Goal: Contribute content

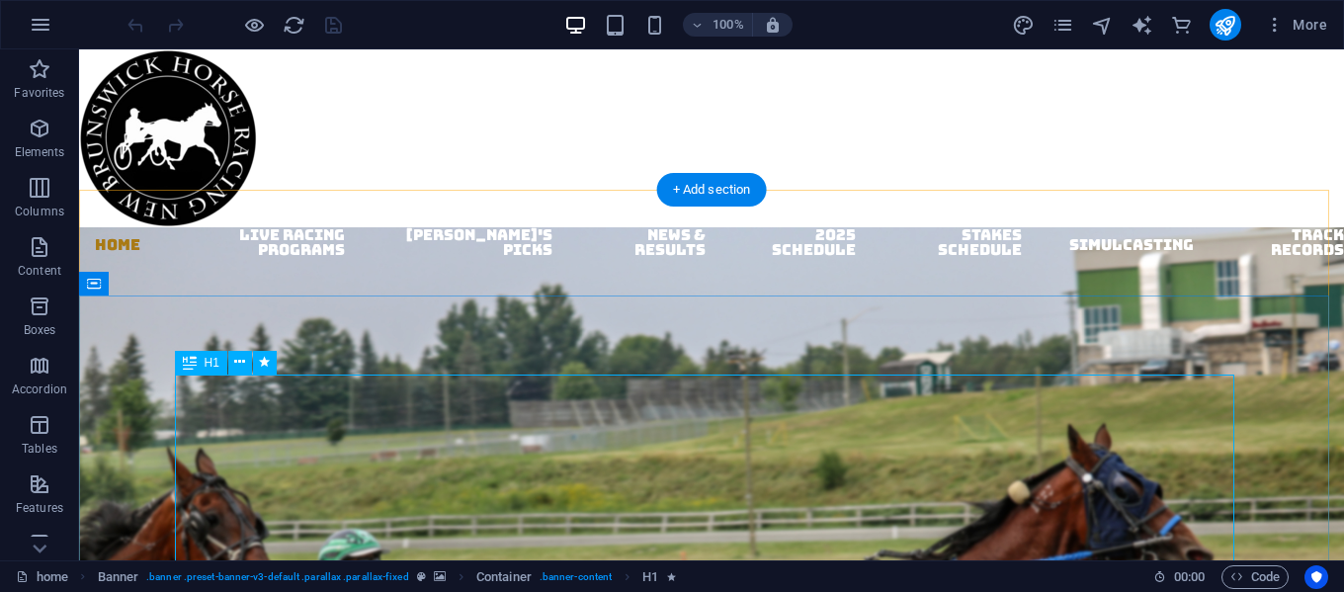
scroll to position [99, 0]
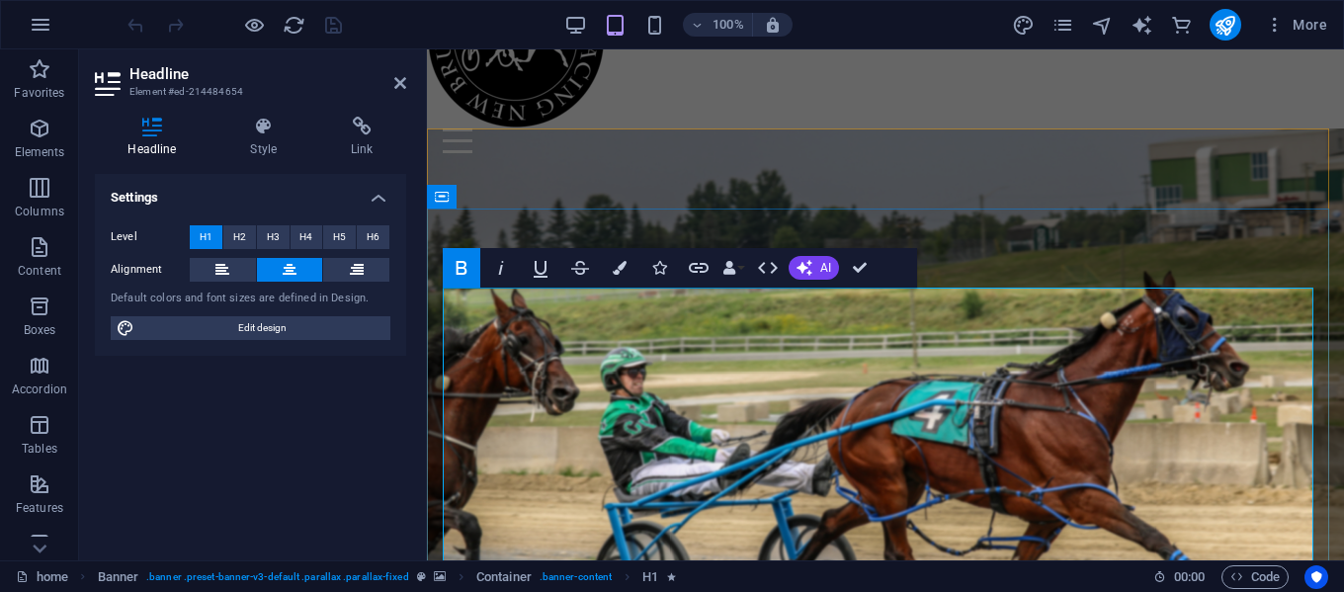
click at [1068, 467] on strong "NEXT RACE DATE: [DATE] POST TIME - 1:00 PM" at bounding box center [886, 591] width 720 height 249
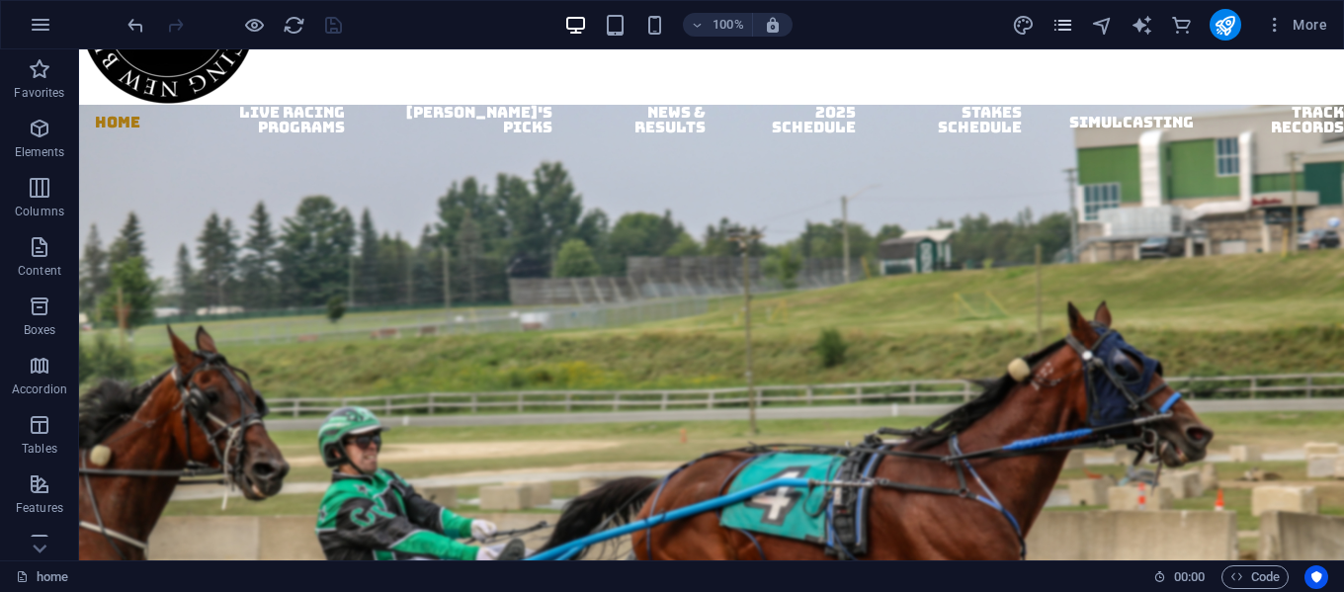
click at [1055, 28] on icon "pages" at bounding box center [1063, 25] width 23 height 23
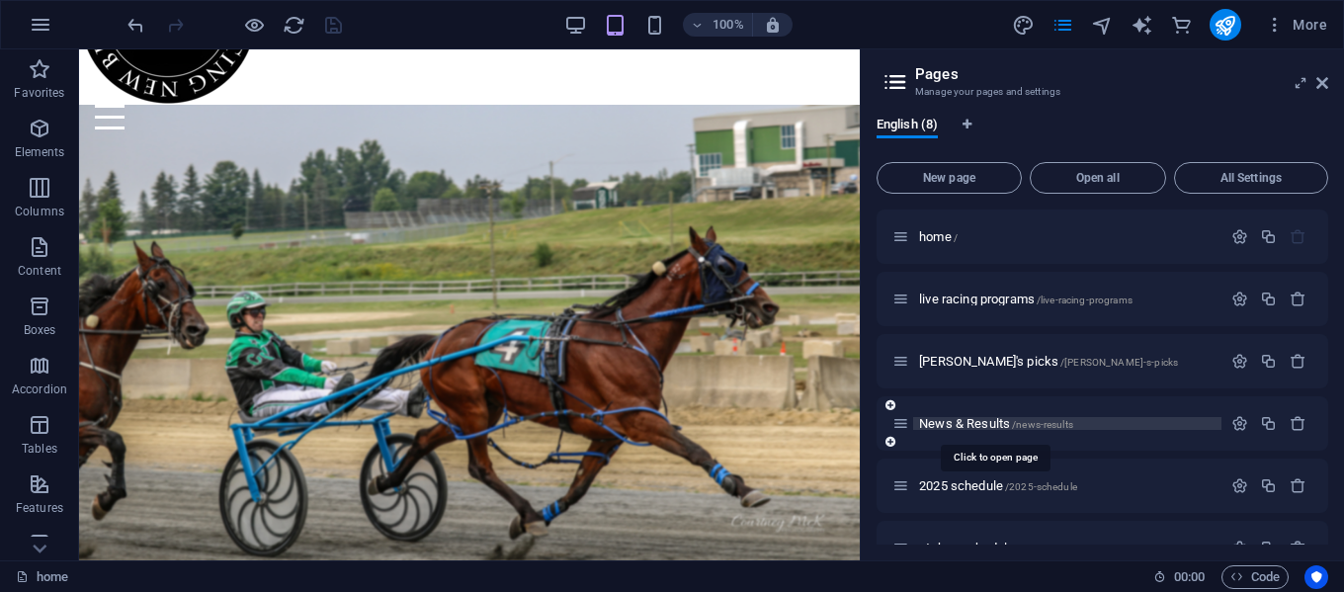
click at [963, 423] on span "News & Results /news-results" at bounding box center [996, 423] width 154 height 15
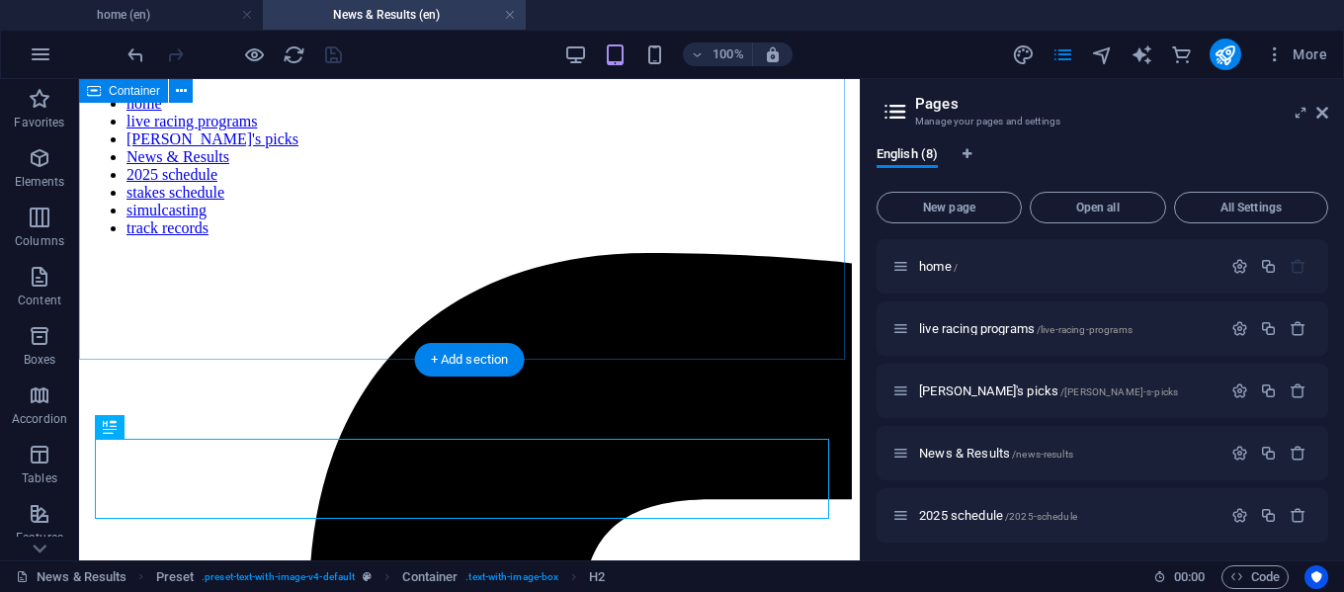
scroll to position [321, 0]
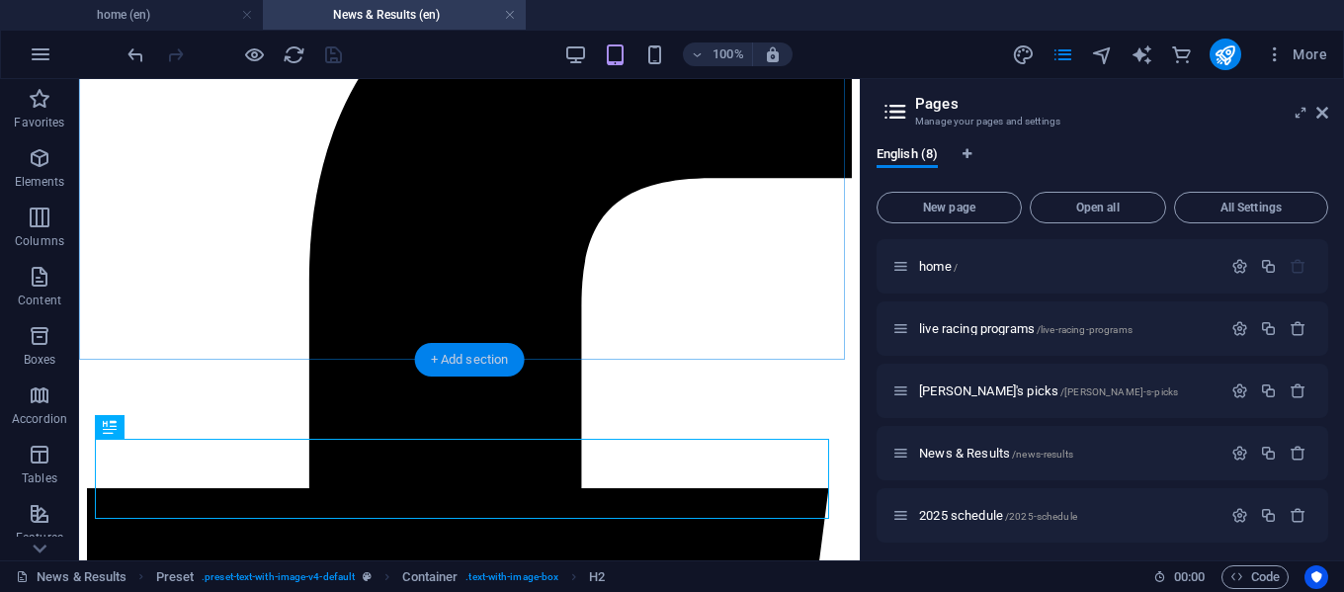
click at [436, 355] on div "+ Add section" at bounding box center [470, 360] width 110 height 34
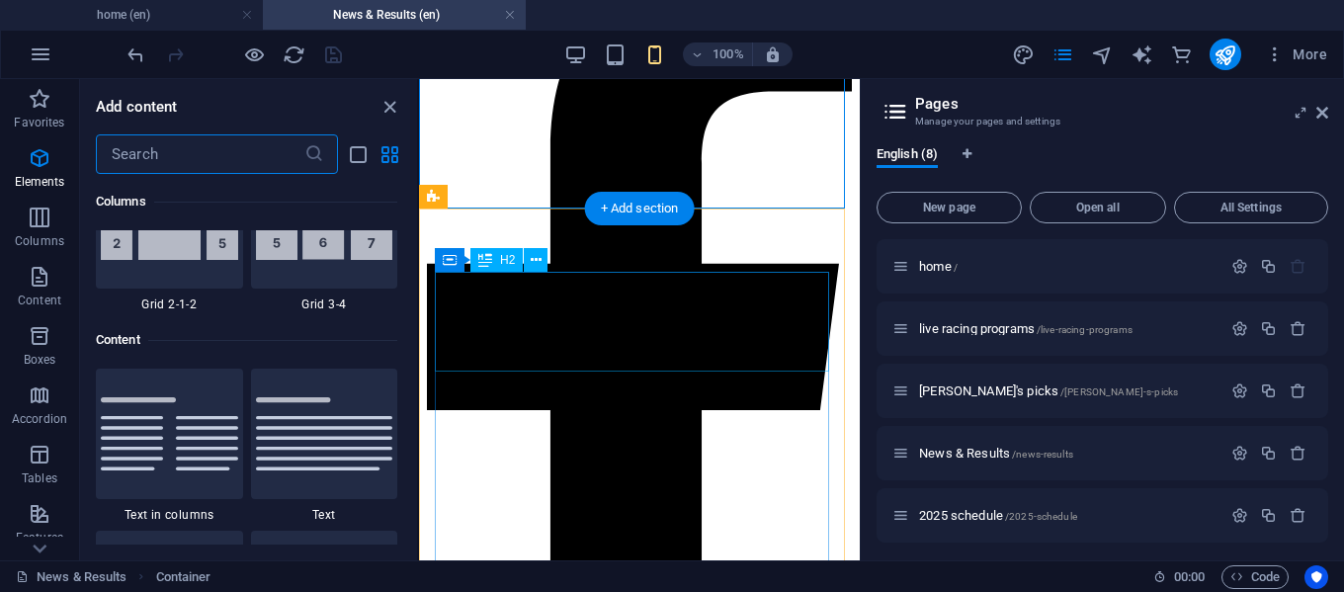
scroll to position [3459, 0]
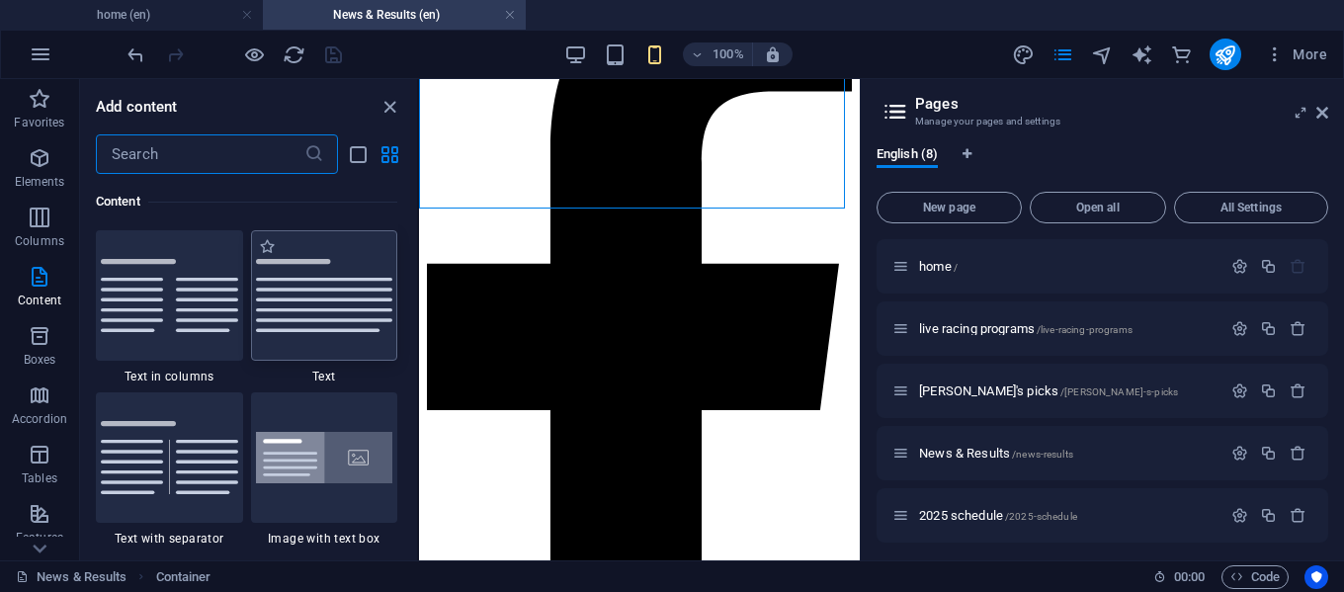
click at [287, 329] on img at bounding box center [324, 295] width 137 height 73
click at [419, 329] on div "Drag here to replace the existing content. Press “Ctrl” if you want to create a…" at bounding box center [639, 319] width 441 height 481
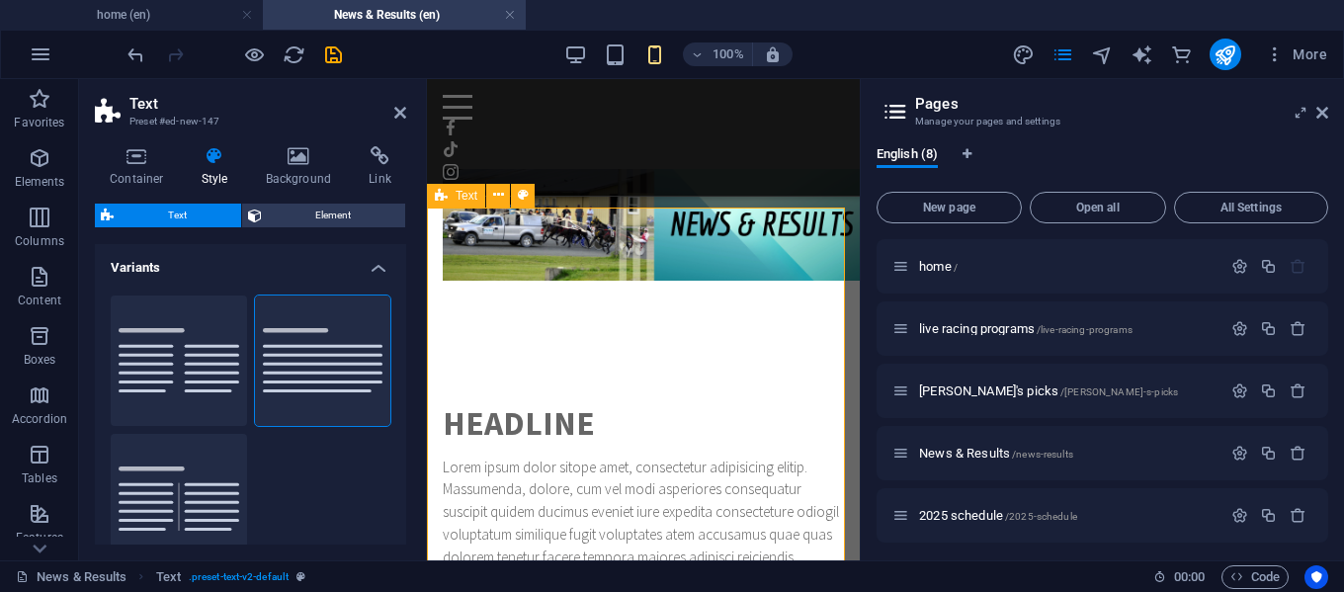
scroll to position [337, 0]
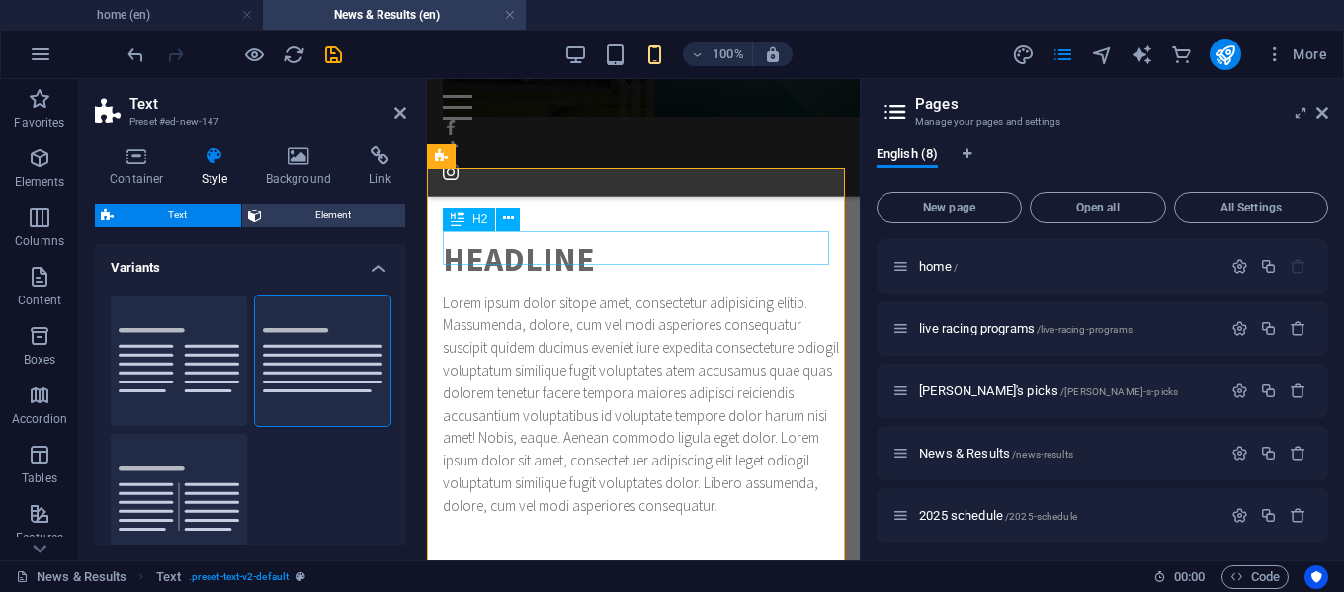
click at [565, 261] on div "Headline" at bounding box center [643, 260] width 401 height 34
click at [565, 293] on div "Lorem ipsum dolor sitope amet, consectetur adipisicing elitip. Massumenda, dolo…" at bounding box center [643, 405] width 401 height 225
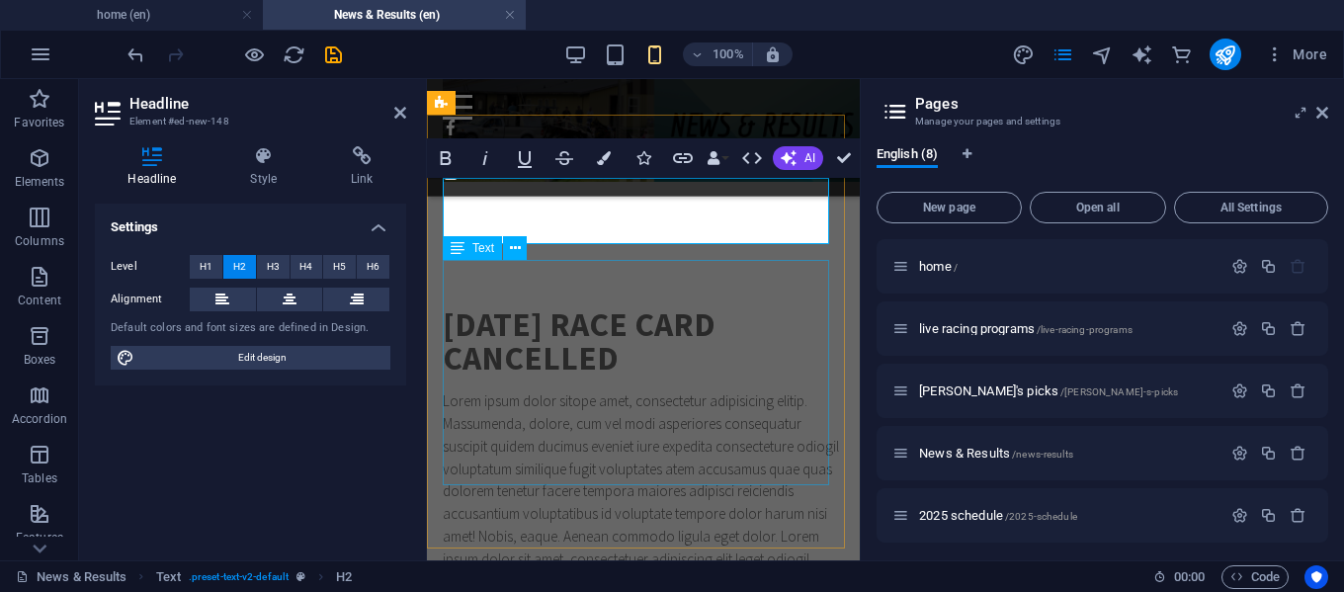
scroll to position [467, 0]
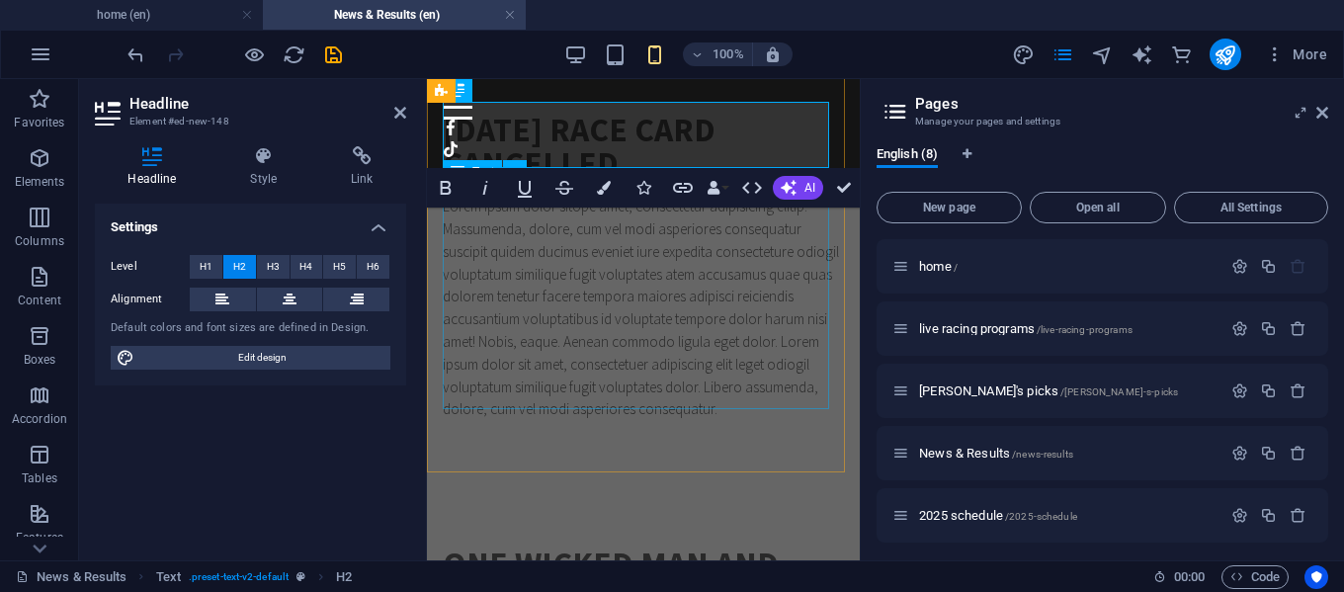
click at [597, 286] on div "Lorem ipsum dolor sitope amet, consectetur adipisicing elitip. Massumenda, dolo…" at bounding box center [643, 308] width 401 height 225
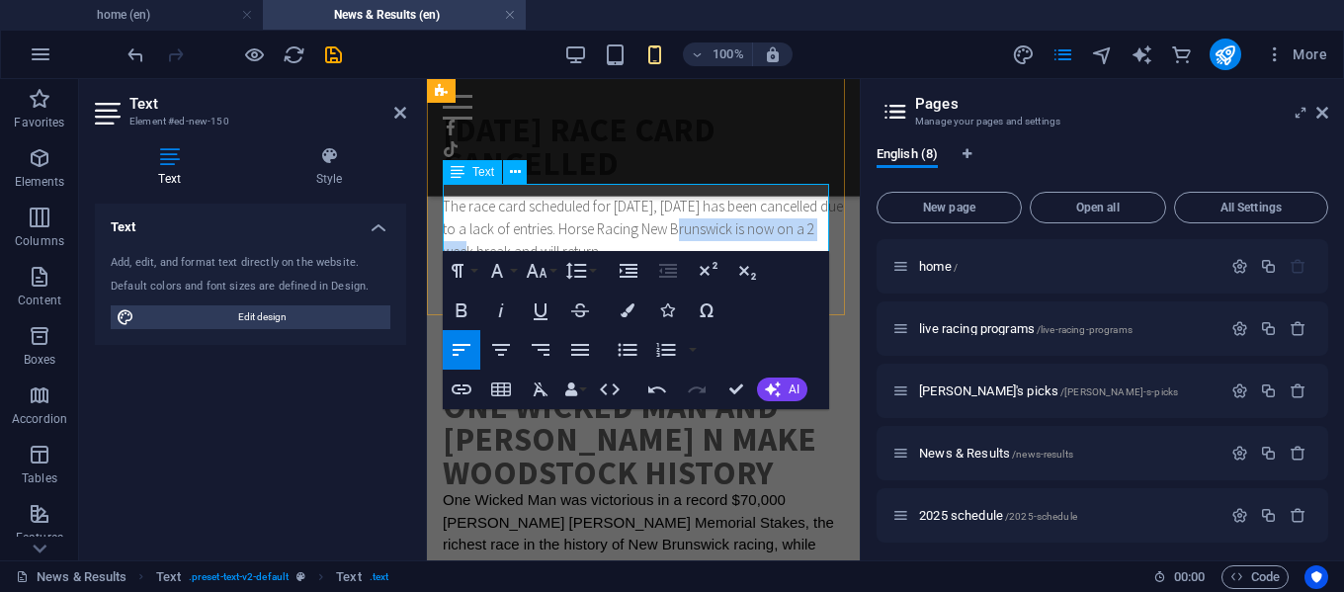
drag, startPoint x: 503, startPoint y: 236, endPoint x: 707, endPoint y: 214, distance: 204.9
click at [707, 214] on p "​The race card scheduled for [DATE], [DATE] has been cancelled due to a lack of…" at bounding box center [643, 229] width 401 height 67
click at [711, 237] on p "The race card scheduled for [DATE], [DATE] has been cancelled due to a lack of …" at bounding box center [643, 229] width 401 height 67
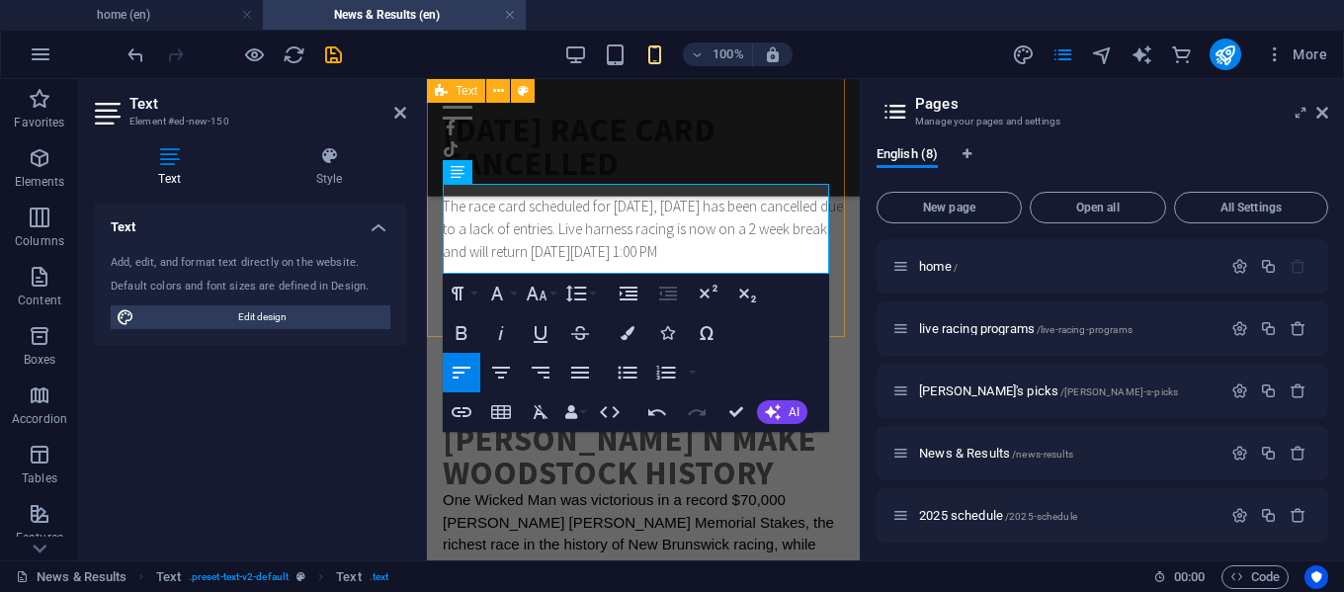
drag, startPoint x: 603, startPoint y: 262, endPoint x: 433, endPoint y: 197, distance: 182.1
click at [433, 197] on div "[DATE] RACE CARD CANCELLED The race card scheduled for [DATE], [DATE] has been …" at bounding box center [643, 188] width 433 height 277
click at [459, 332] on icon "button" at bounding box center [462, 333] width 24 height 24
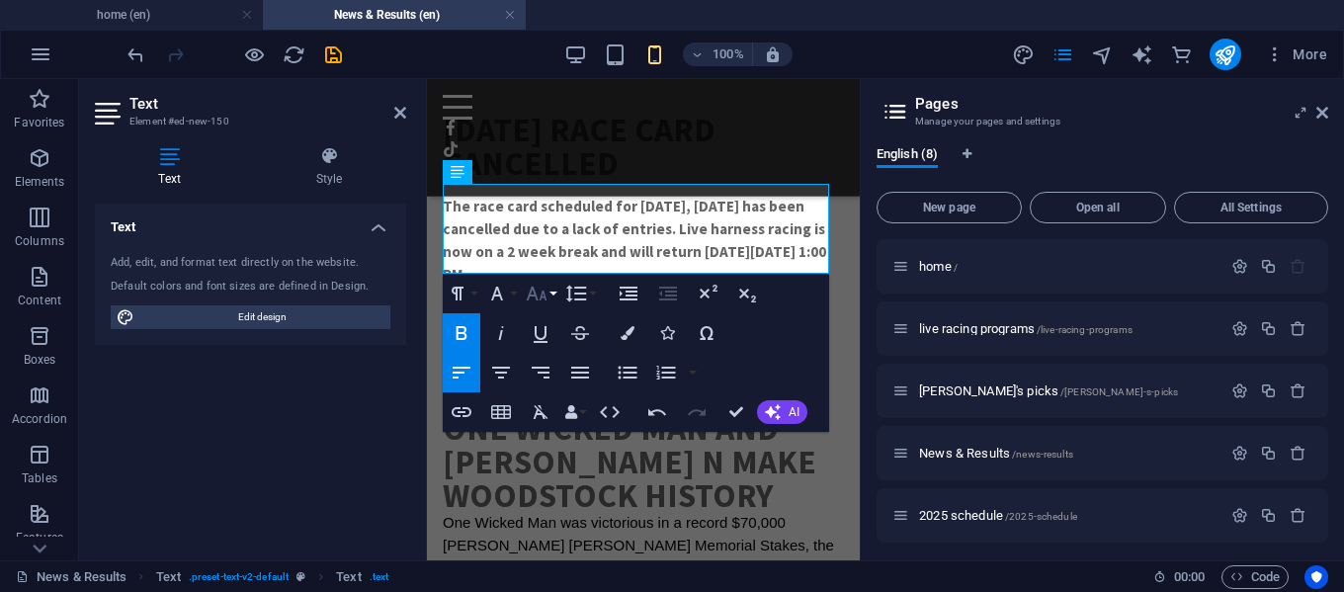
click at [546, 300] on icon "button" at bounding box center [537, 294] width 21 height 14
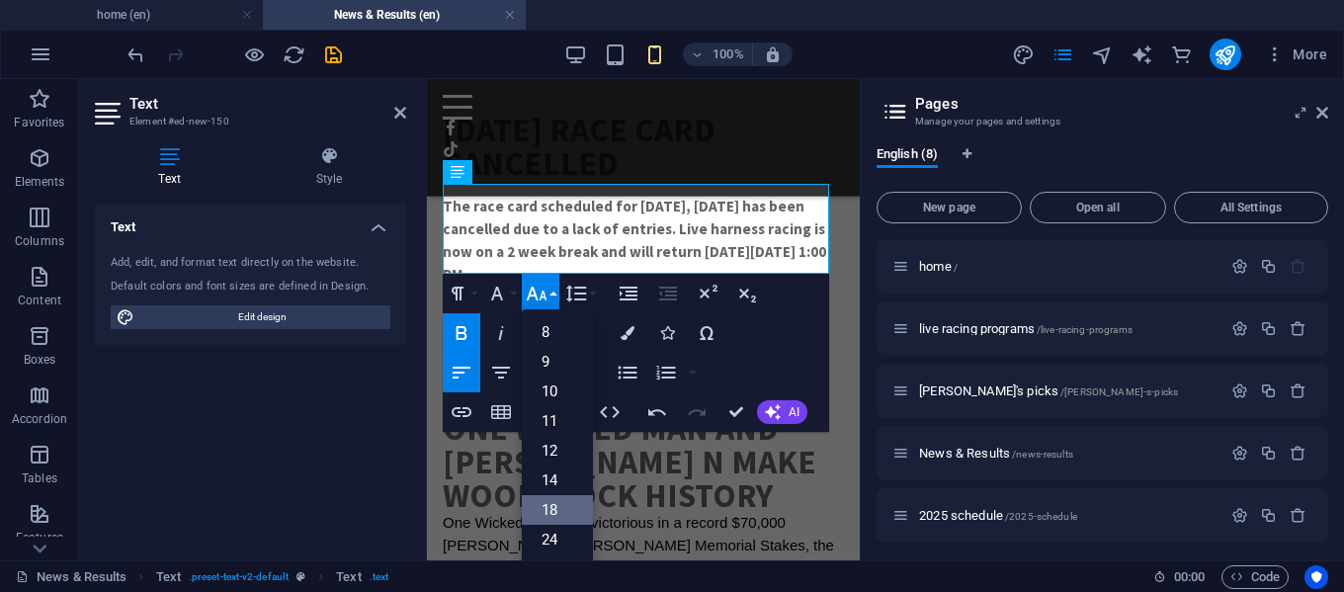
click at [550, 505] on link "18" at bounding box center [557, 510] width 71 height 30
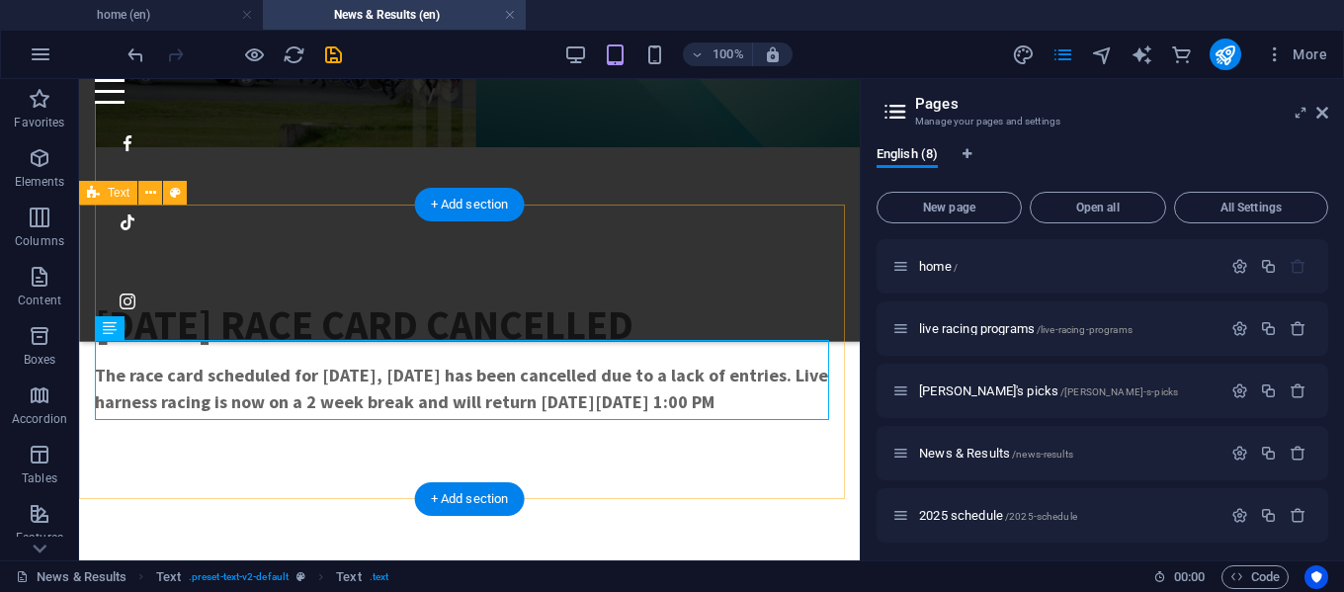
scroll to position [489, 0]
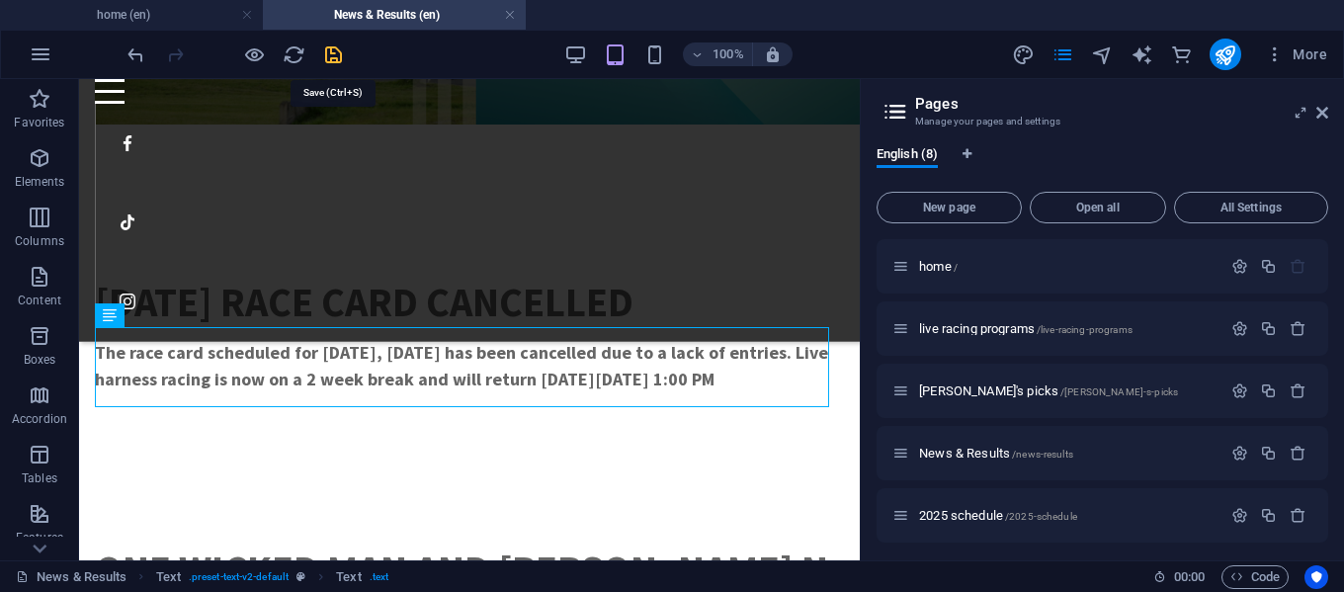
click at [332, 58] on icon "save" at bounding box center [333, 54] width 23 height 23
